Goal: Information Seeking & Learning: Learn about a topic

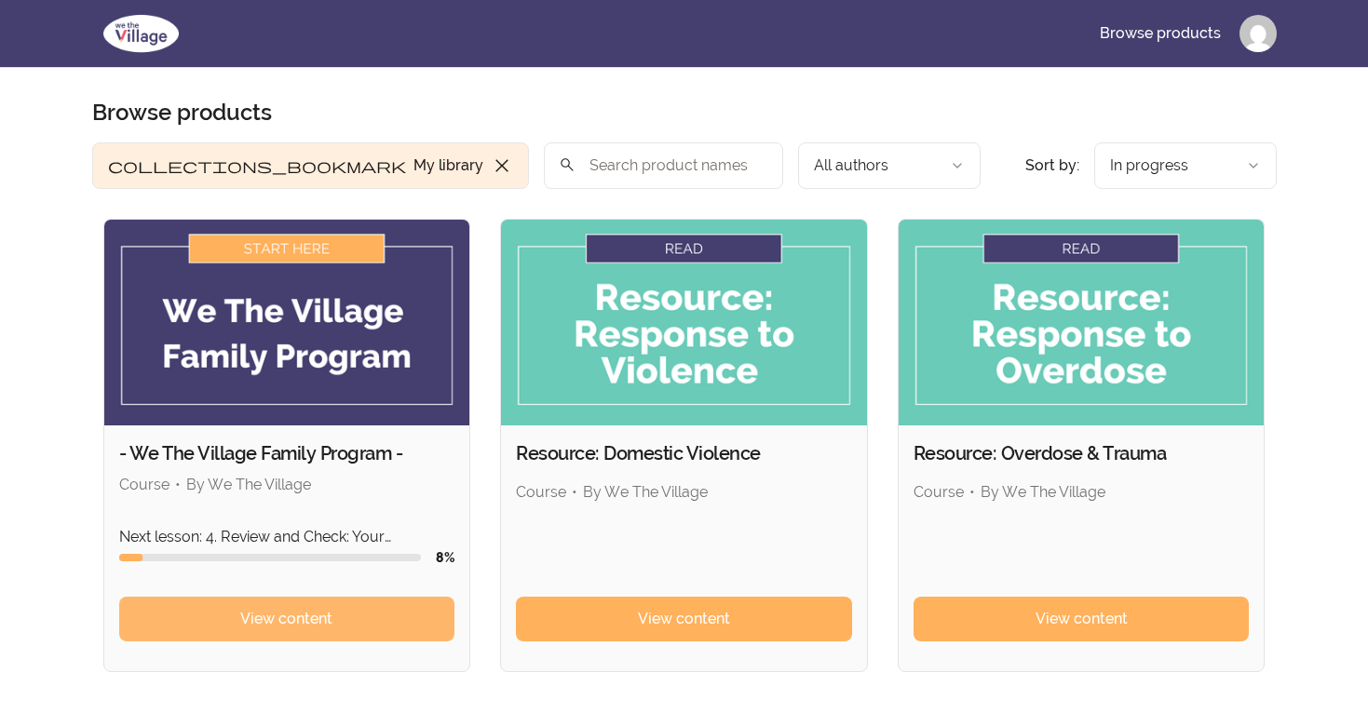
click at [291, 622] on span "View content" at bounding box center [286, 619] width 92 height 22
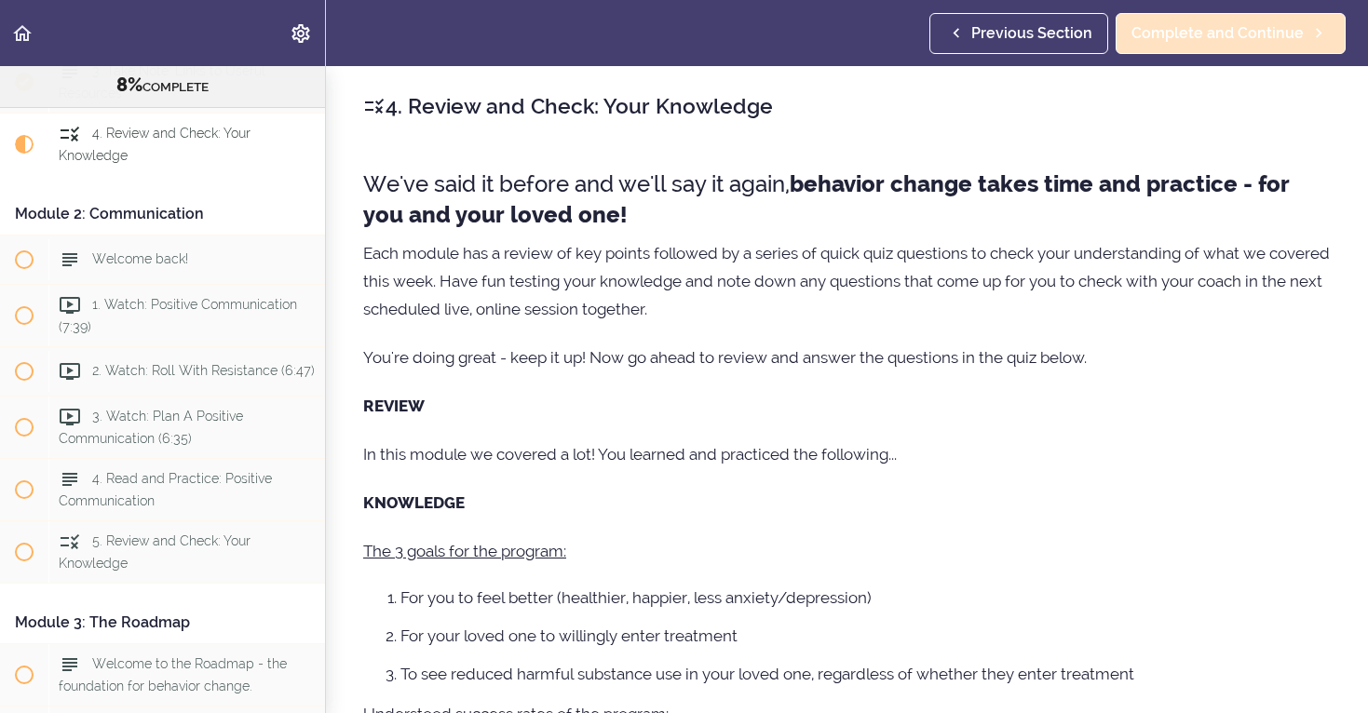
click at [1203, 39] on span "Complete and Continue" at bounding box center [1217, 33] width 172 height 22
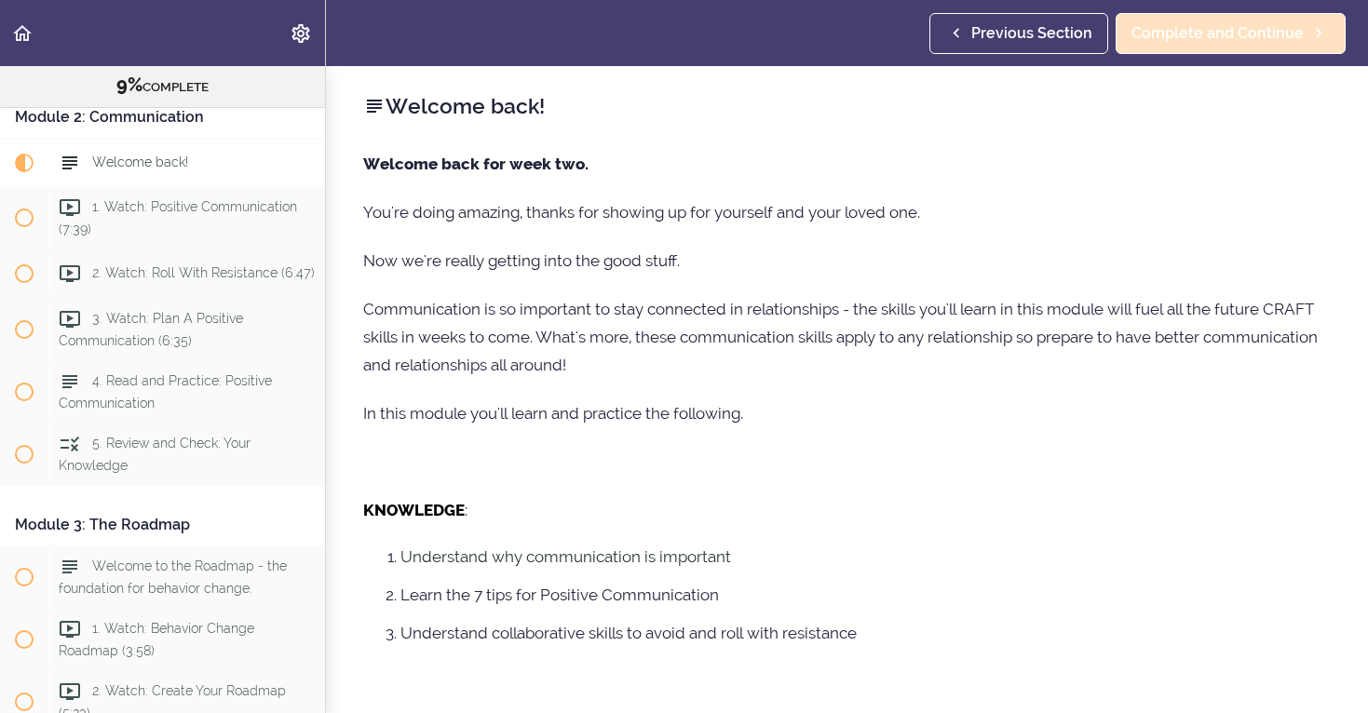
scroll to position [507, 0]
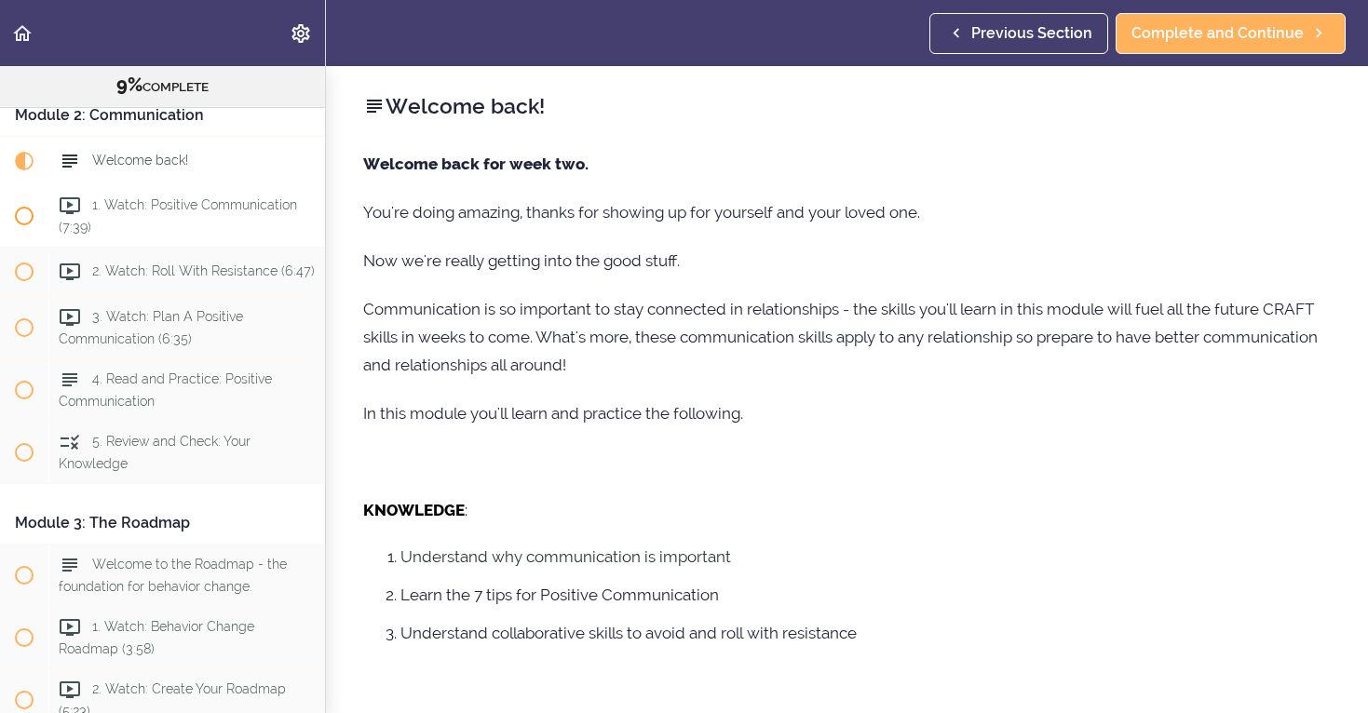
click at [251, 205] on span "1. Watch: Positive Communication (7:39)" at bounding box center [178, 215] width 238 height 36
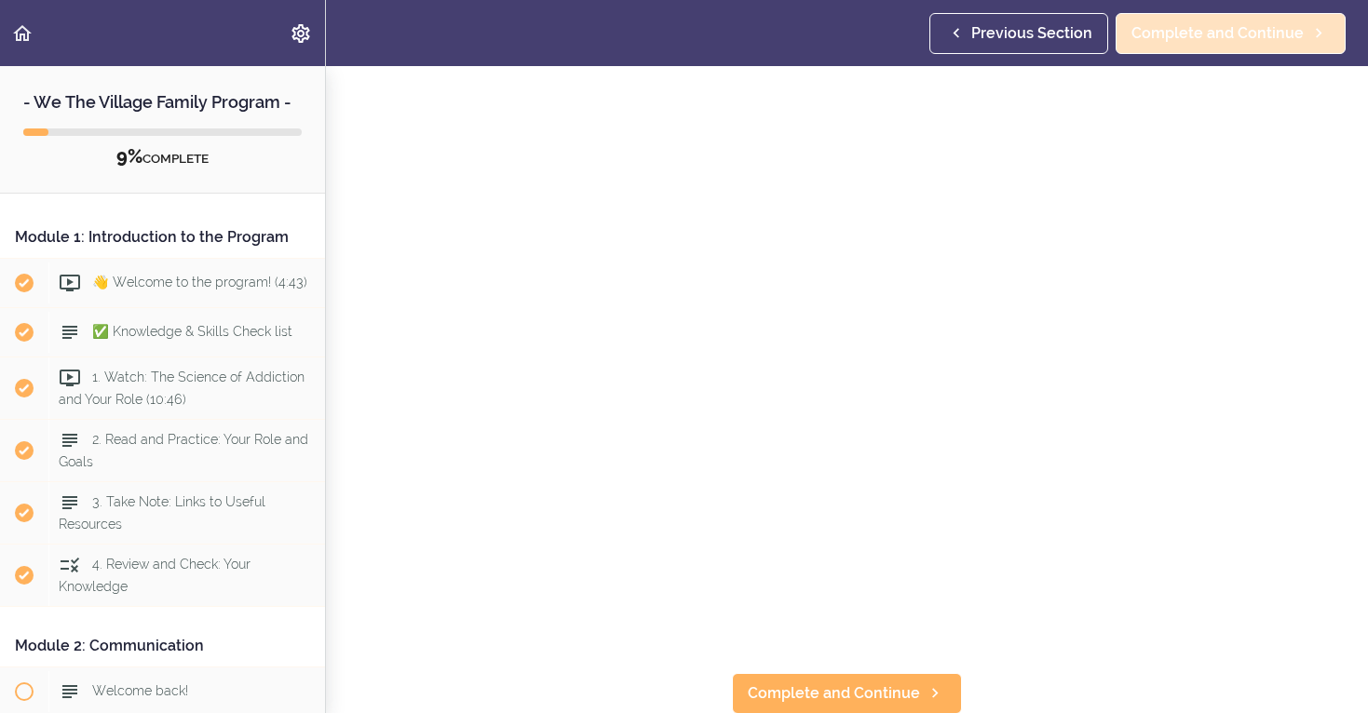
click at [1207, 39] on span "Complete and Continue" at bounding box center [1217, 33] width 172 height 22
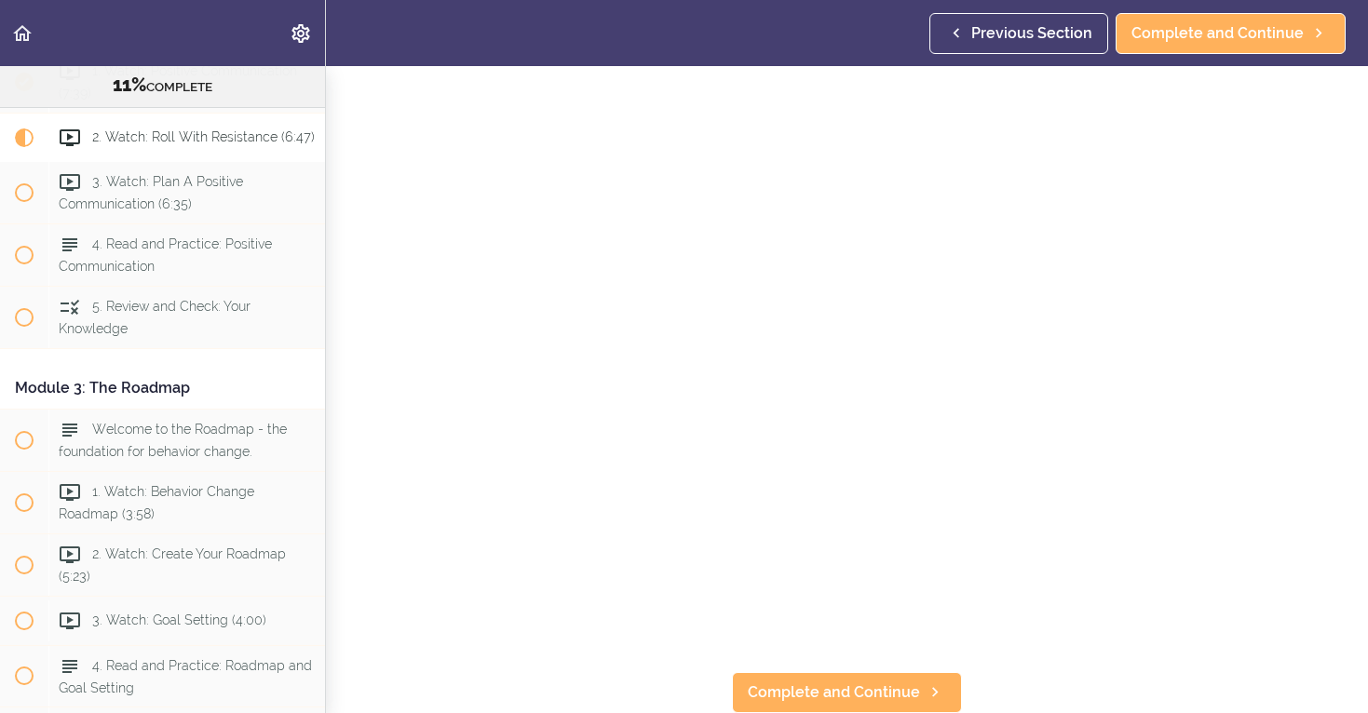
scroll to position [155, 0]
